Goal: Information Seeking & Learning: Find specific fact

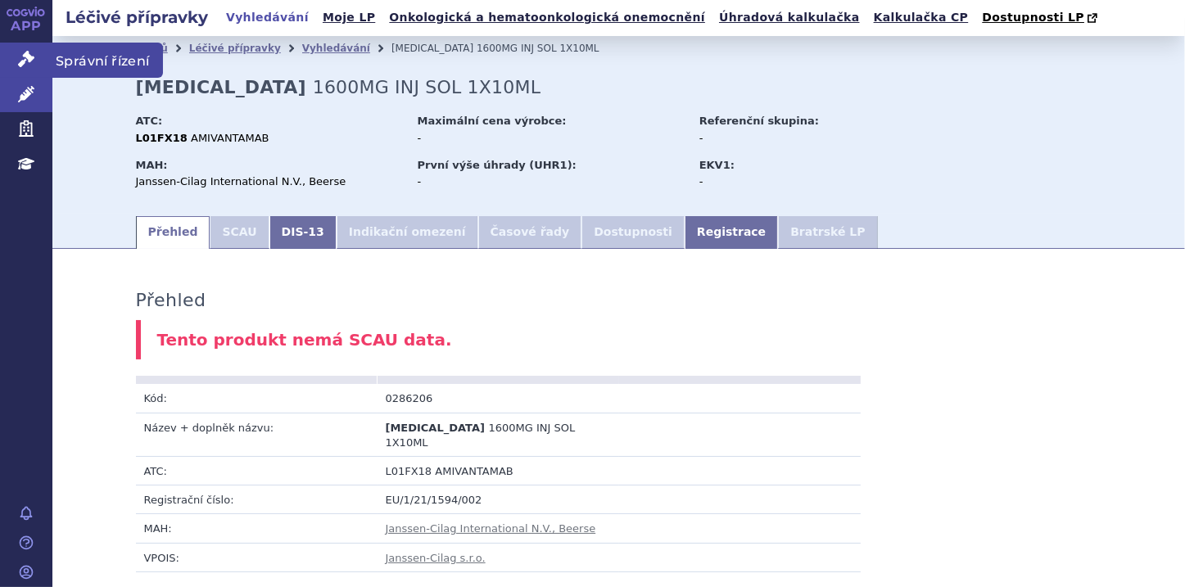
click at [29, 61] on icon at bounding box center [26, 59] width 16 height 16
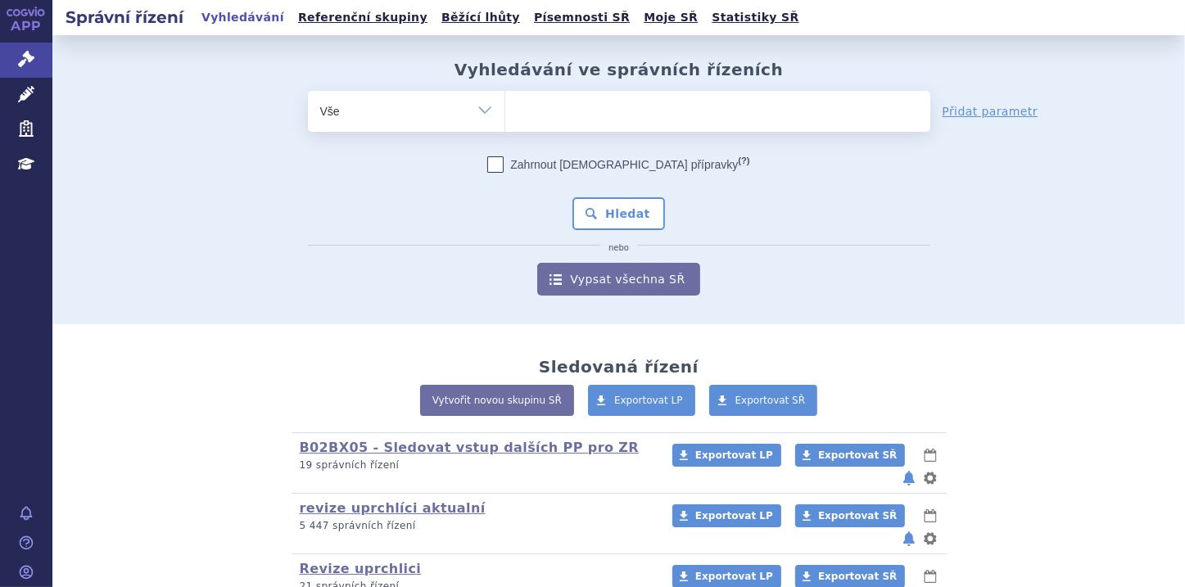
click at [485, 111] on select "Vše Spisová značka Typ SŘ Přípravek/SUKL kód Účastník/Držitel" at bounding box center [406, 109] width 197 height 37
select select "filter-file-number"
click at [308, 91] on select "Vše Spisová značka Typ SŘ Přípravek/SUKL kód Účastník/Držitel" at bounding box center [406, 109] width 197 height 37
click at [535, 117] on ul at bounding box center [717, 108] width 425 height 34
click at [505, 117] on select at bounding box center [504, 110] width 1 height 41
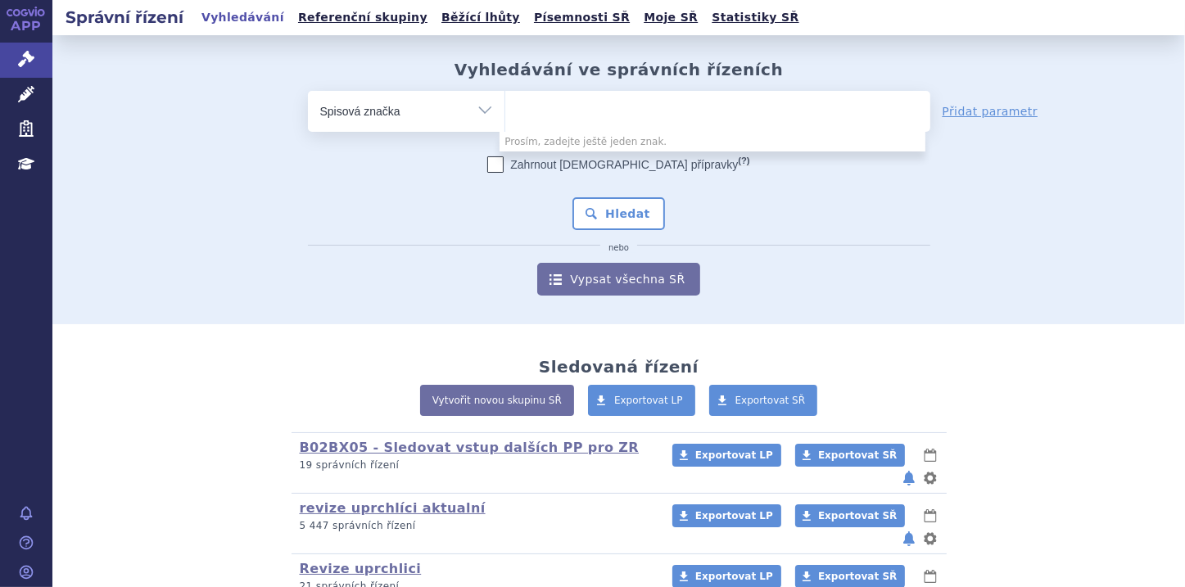
paste input "SUKLS174551/2025"
type input "SUKLS174551/2025"
select select "SUKLS174551/2025"
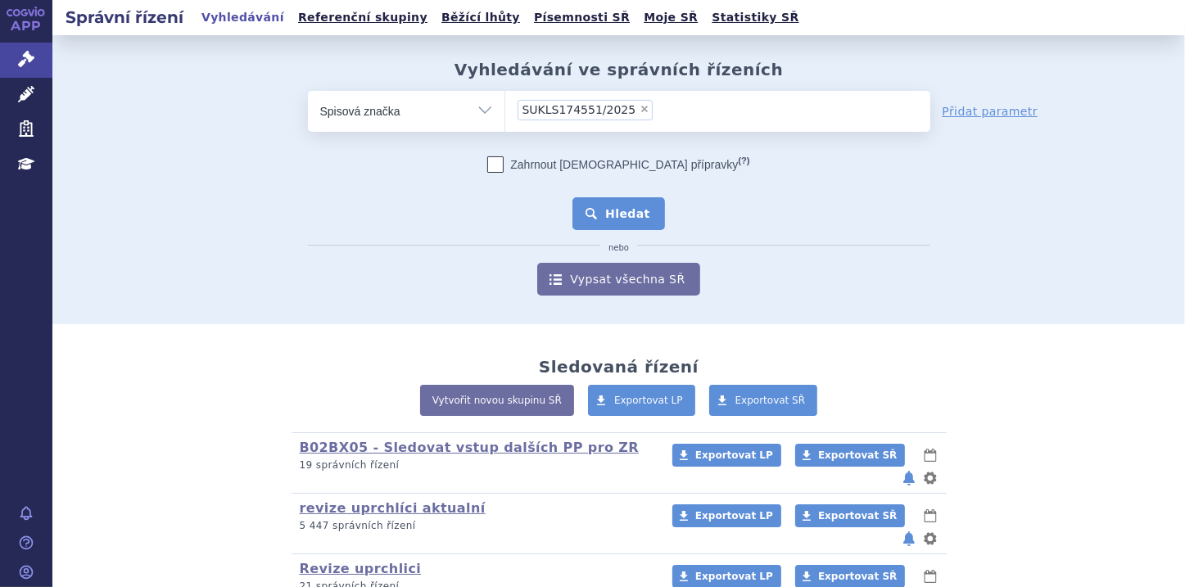
click at [627, 208] on button "Hledat" at bounding box center [618, 213] width 93 height 33
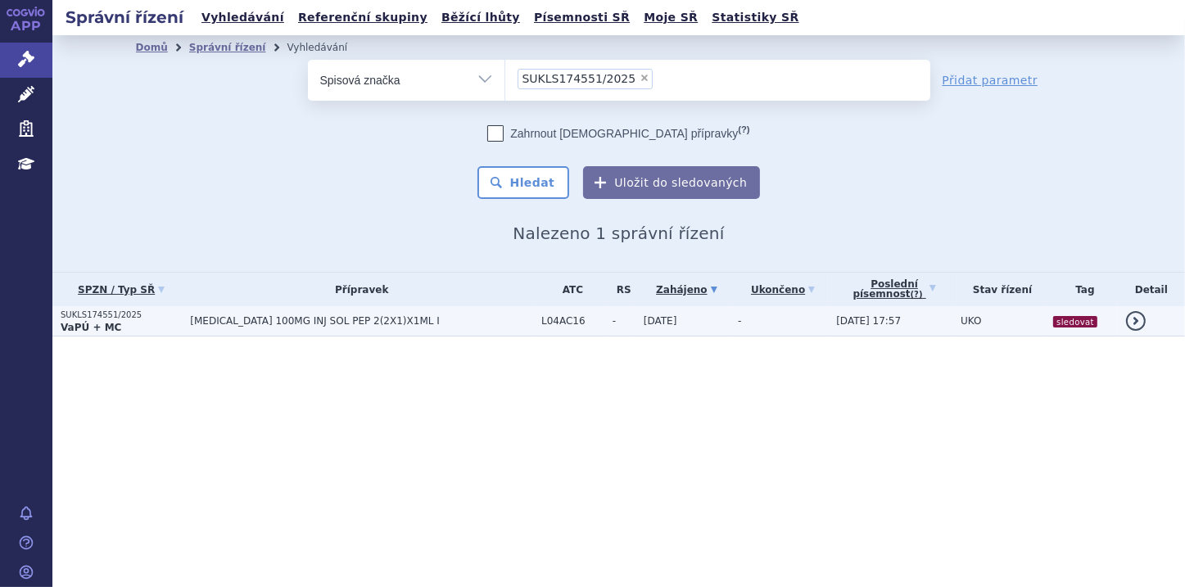
click at [88, 315] on p "SUKLS174551/2025" at bounding box center [121, 315] width 121 height 11
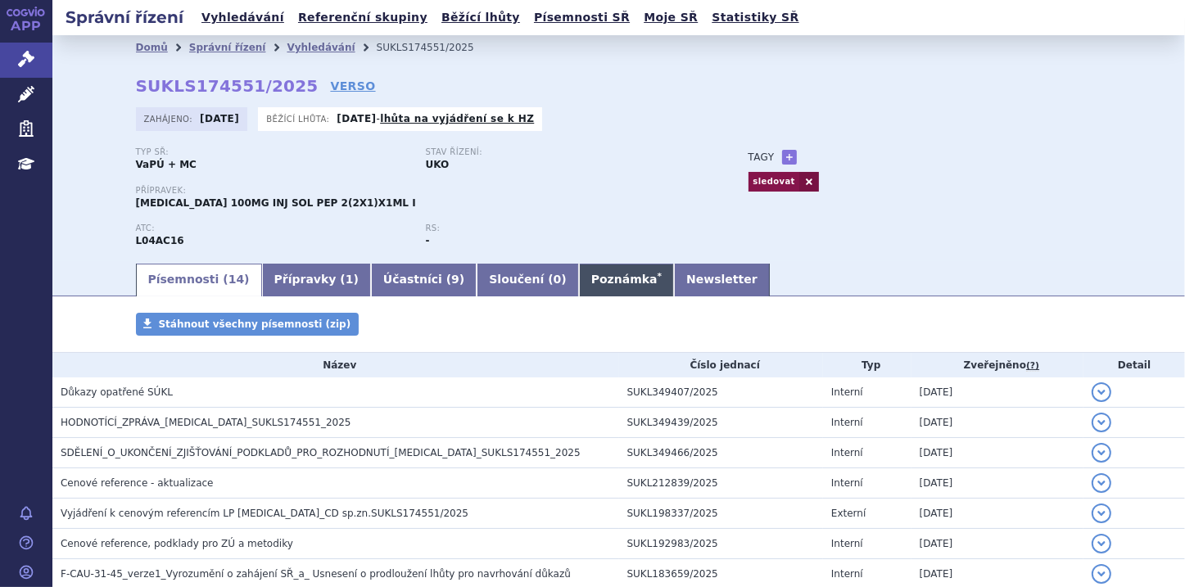
click at [579, 280] on link "Poznámka *" at bounding box center [626, 280] width 95 height 33
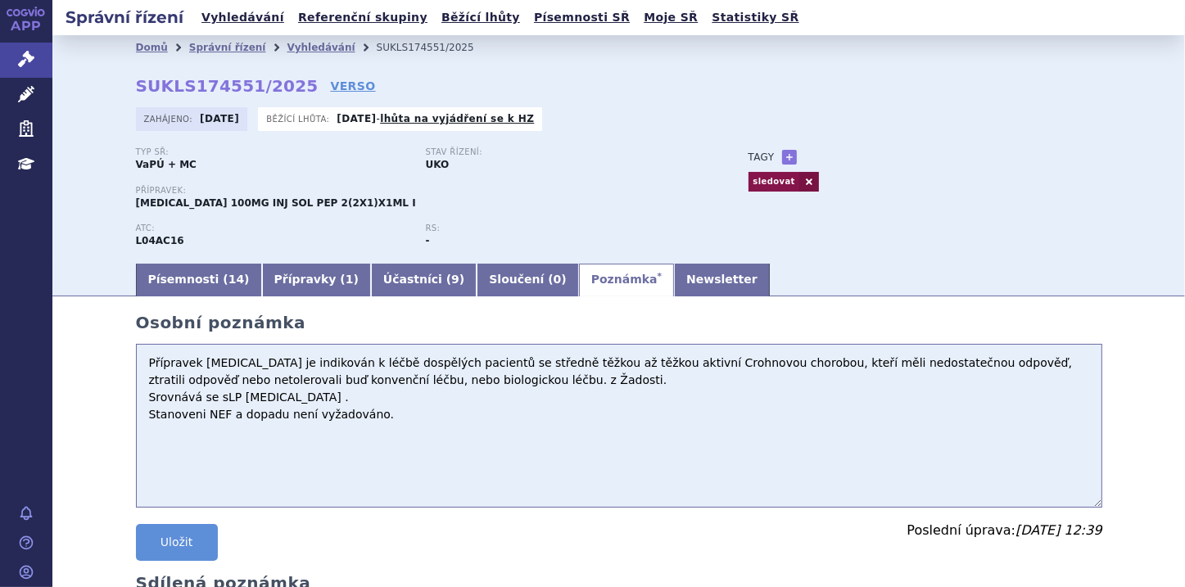
click at [144, 364] on textarea "Přípravek Tremfya je indikován k léčbě dospělých pacientů se středně těžkou až …" at bounding box center [619, 426] width 966 height 164
click at [174, 285] on link "Písemnosti ( 14 )" at bounding box center [199, 280] width 126 height 33
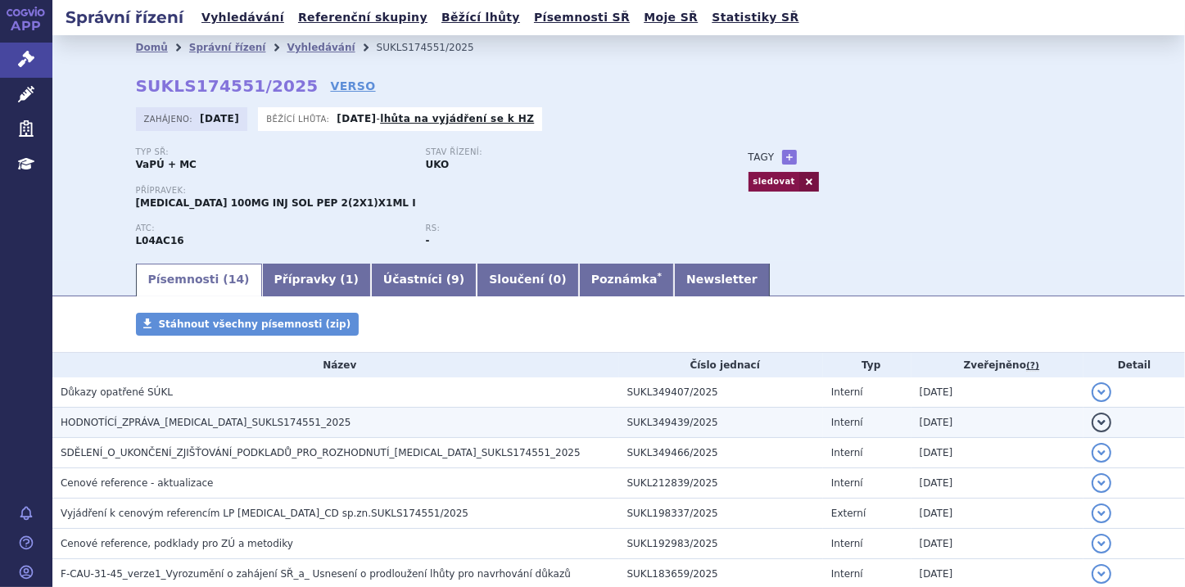
click at [1092, 420] on button "detail" at bounding box center [1102, 423] width 20 height 20
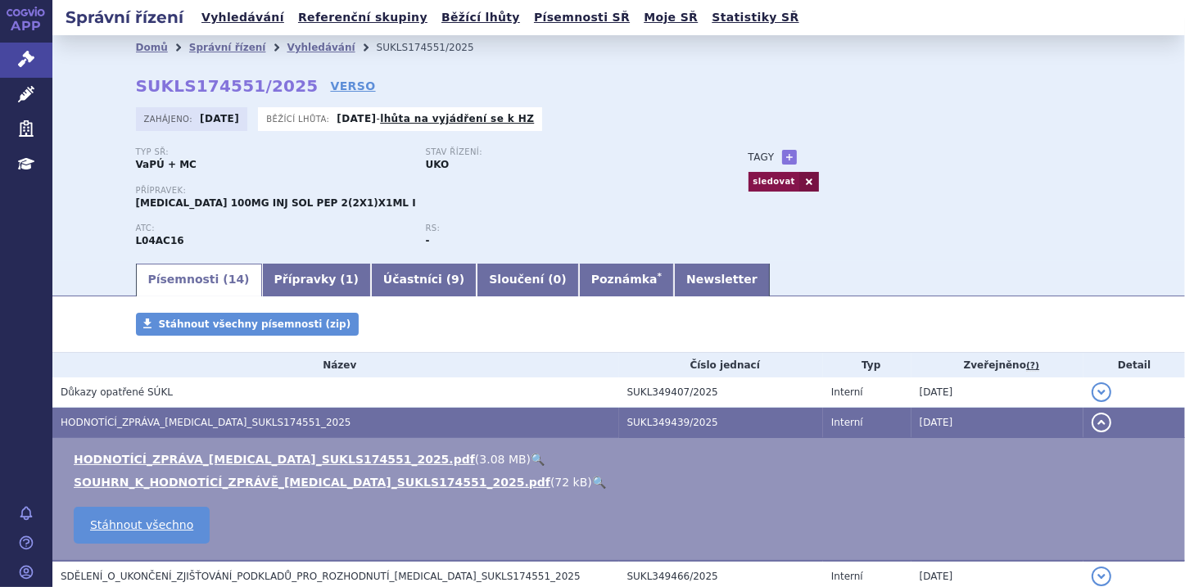
click at [592, 478] on link "🔍" at bounding box center [599, 482] width 14 height 13
click at [579, 280] on link "Poznámka *" at bounding box center [626, 280] width 95 height 33
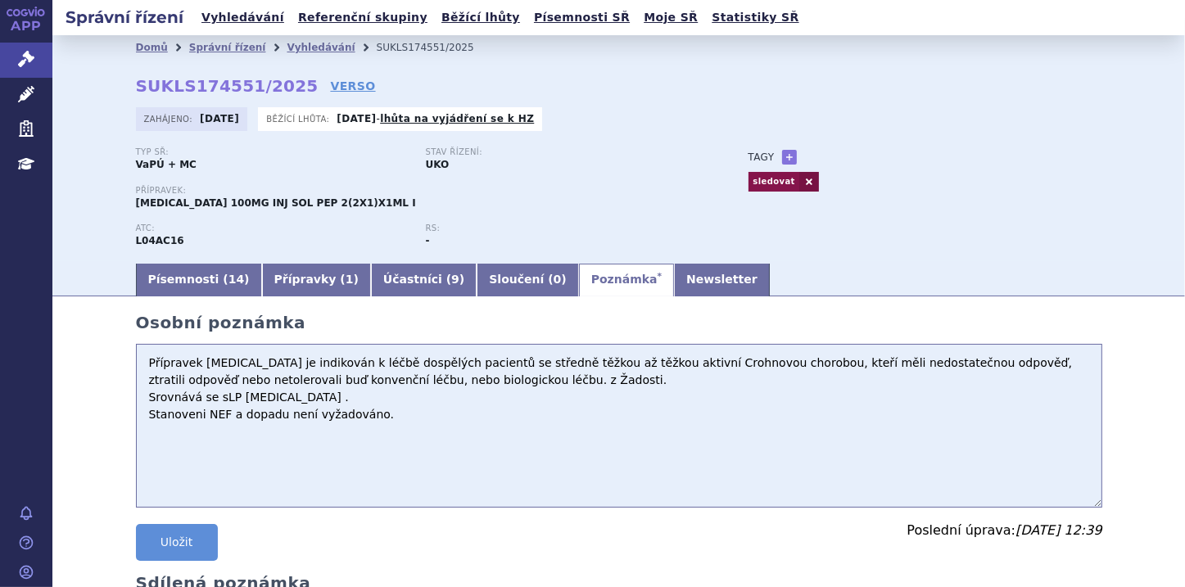
click at [154, 359] on textarea "Přípravek Tremfya je indikován k léčbě dospělých pacientů se středně těžkou až …" at bounding box center [619, 426] width 966 height 164
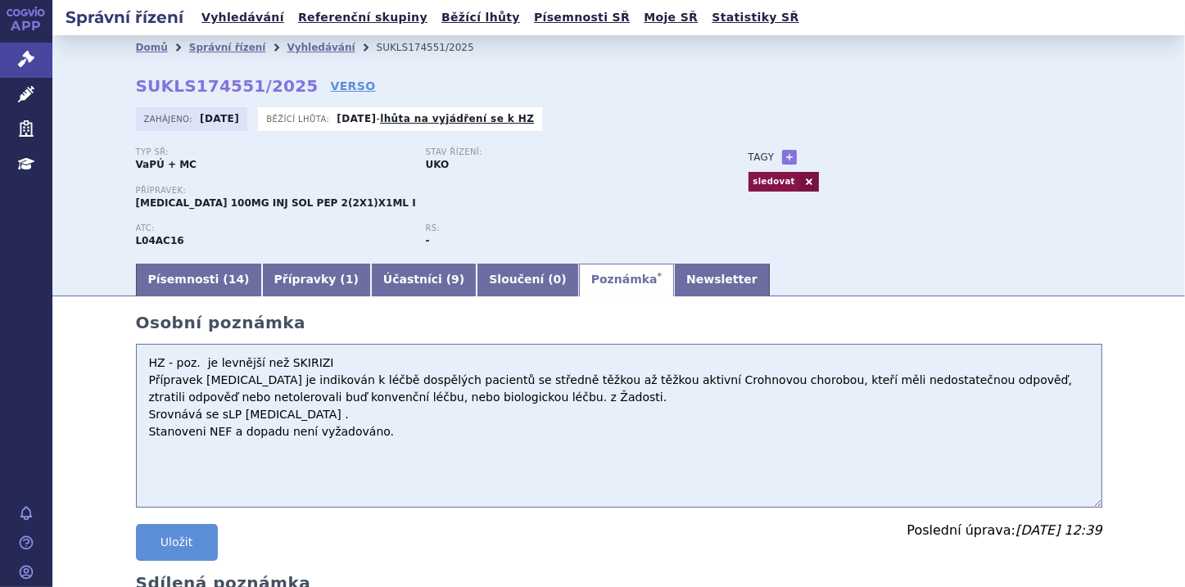
click at [195, 368] on textarea "Přípravek Tremfya je indikován k léčbě dospělých pacientů se středně těžkou až …" at bounding box center [619, 426] width 966 height 164
click at [348, 361] on textarea "Přípravek Tremfya je indikován k léčbě dospělých pacientů se středně těžkou až …" at bounding box center [619, 426] width 966 height 164
type textarea "HZ - poz. - je levnější než SKIRIZI ( mame SDC) Přípravek Tremfya je indikován …"
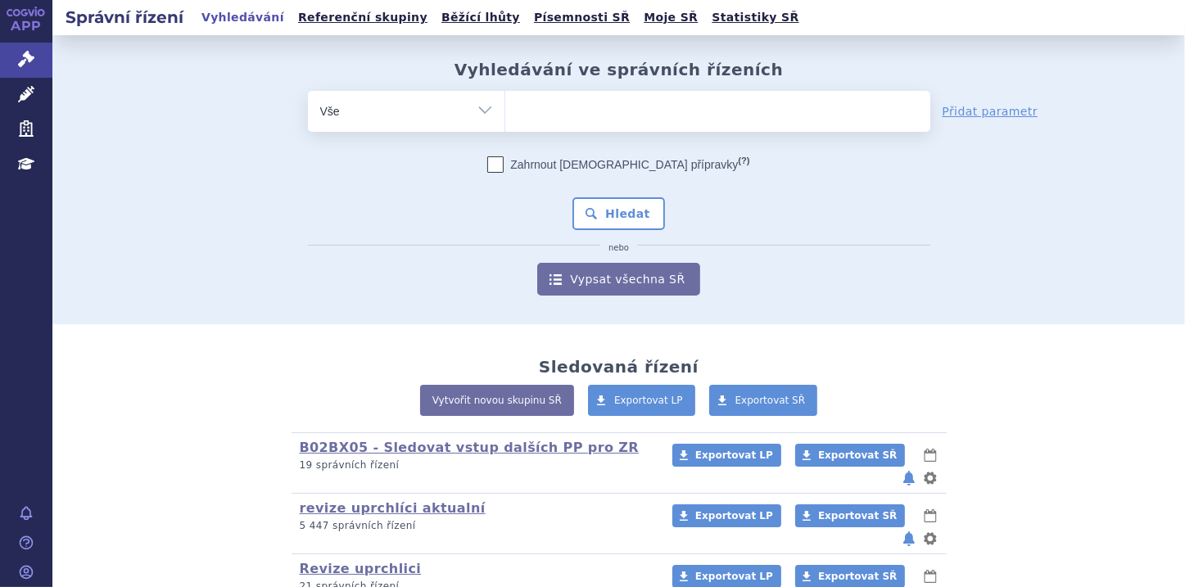
select select "filter-file-number"
click at [308, 91] on select "Vše Spisová značka Typ SŘ Přípravek/SUKL kód Účastník/Držitel" at bounding box center [406, 109] width 197 height 37
click at [547, 120] on ul at bounding box center [717, 108] width 425 height 34
click at [505, 120] on select at bounding box center [504, 110] width 1 height 41
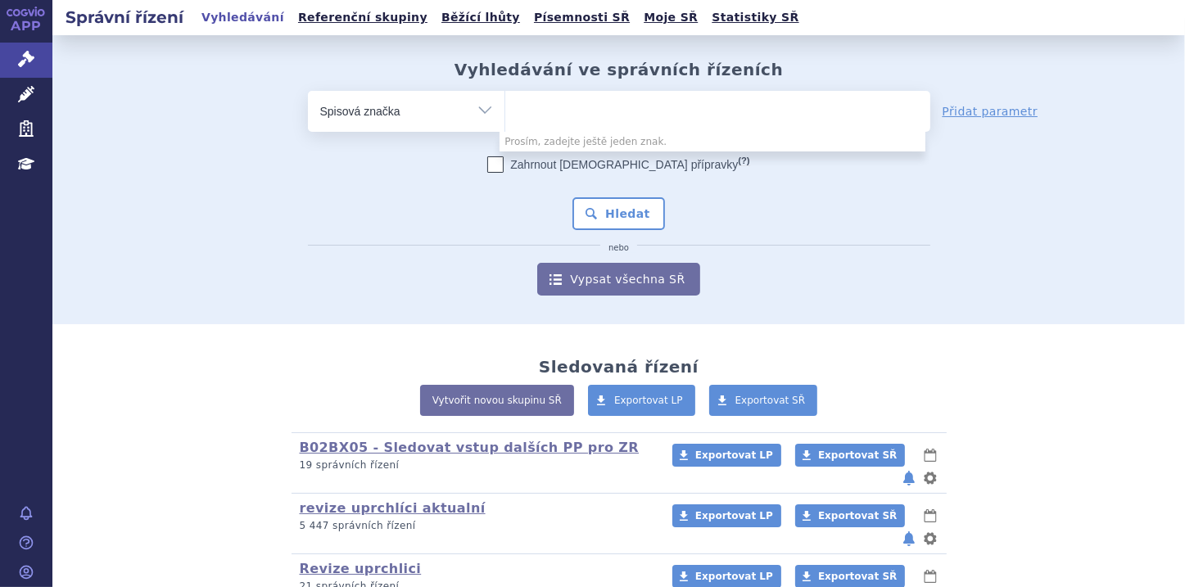
paste input "SUKLS342781/2025"
type input "SUKLS342781/2025"
select select "SUKLS342781/2025"
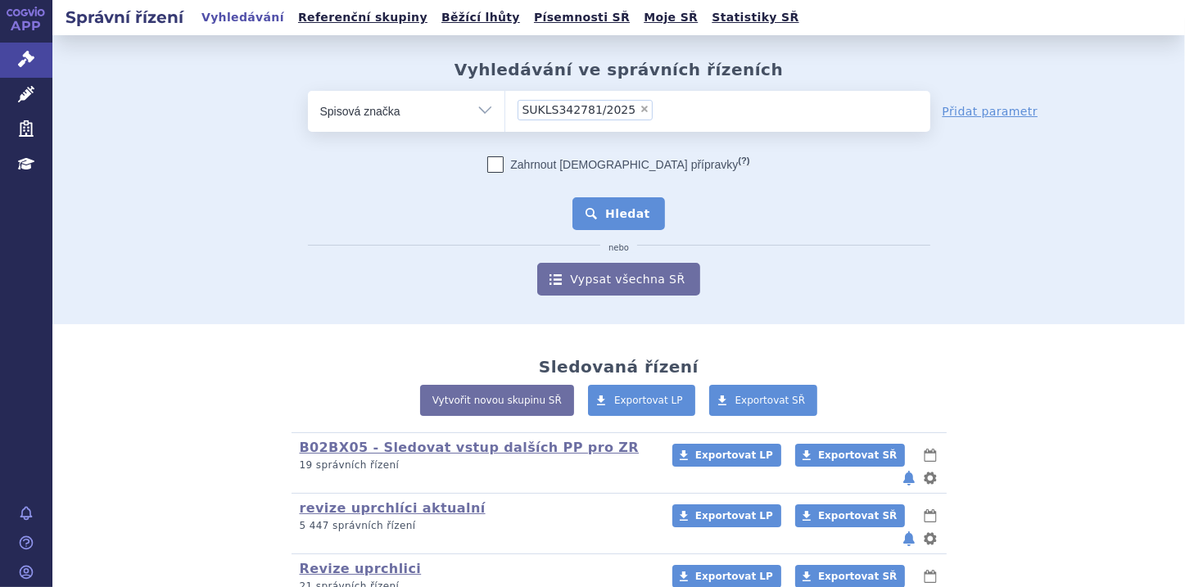
click at [635, 209] on button "Hledat" at bounding box center [618, 213] width 93 height 33
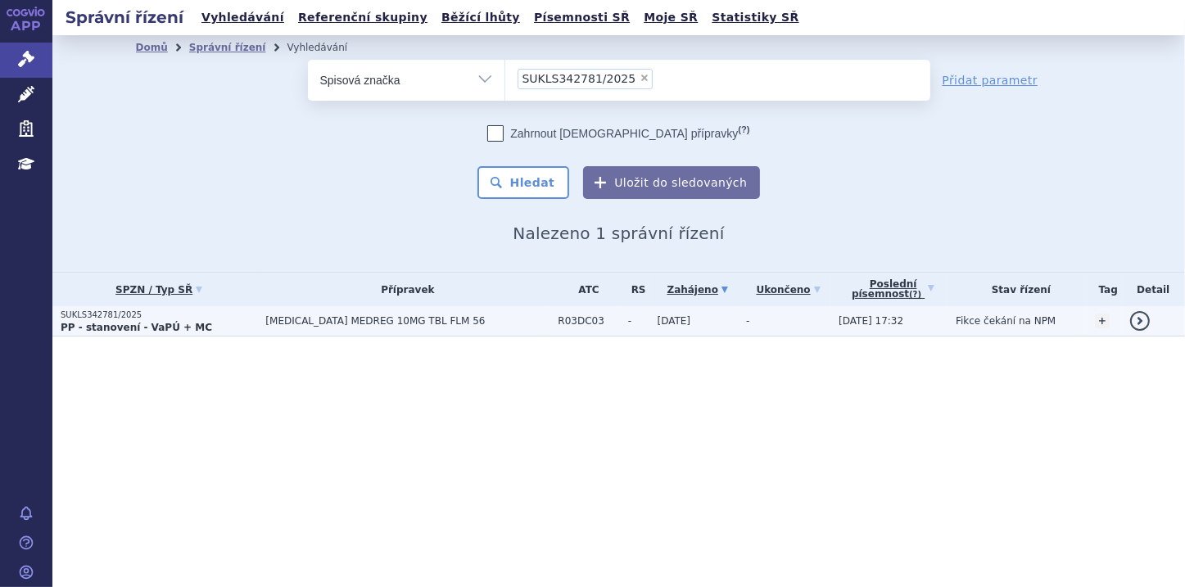
click at [128, 328] on strong "PP - stanovení - VaPÚ + MC" at bounding box center [136, 327] width 151 height 11
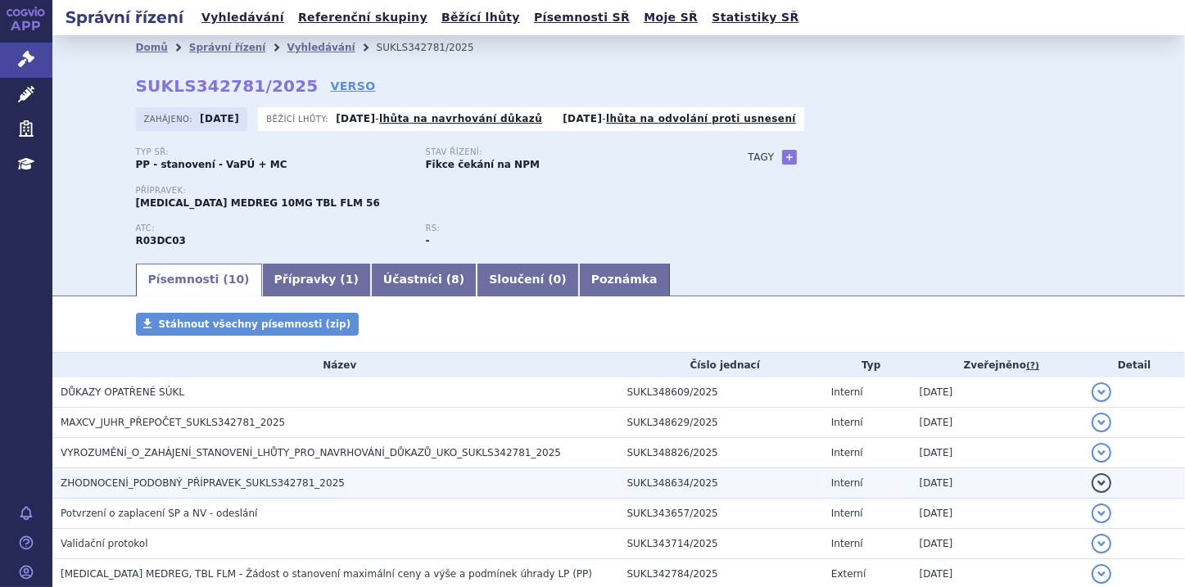
click at [287, 480] on span "ZHODNOCENÍ_PODOBNÝ_PŘÍPRAVEK_SUKLS342781_2025" at bounding box center [203, 482] width 284 height 11
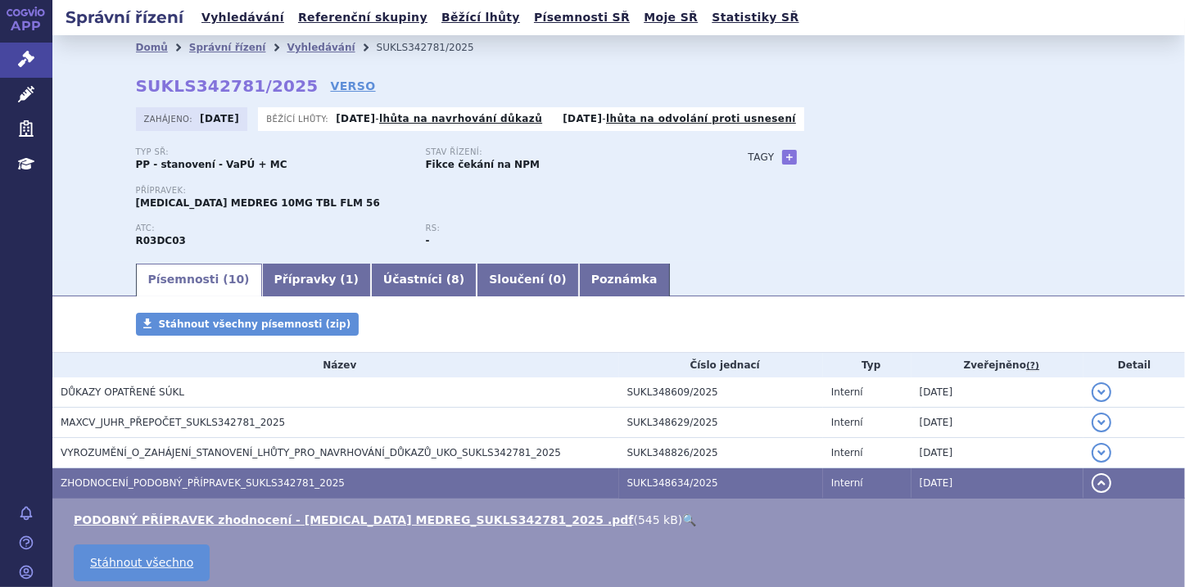
click at [682, 521] on link "🔍" at bounding box center [689, 519] width 14 height 13
